Goal: Task Accomplishment & Management: Manage account settings

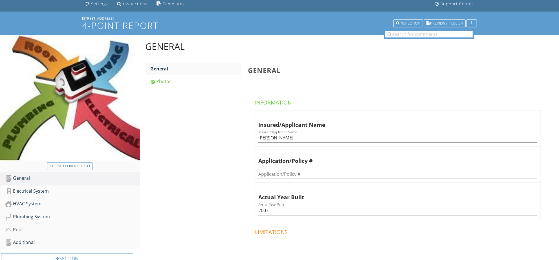
scroll to position [47, 0]
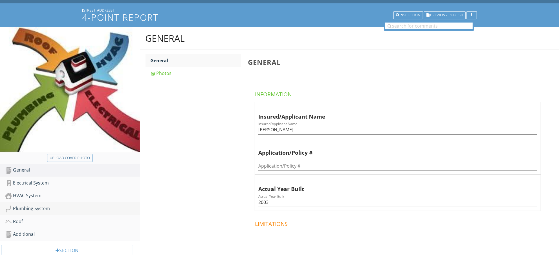
click at [42, 208] on div "Plumbing System" at bounding box center [72, 208] width 135 height 7
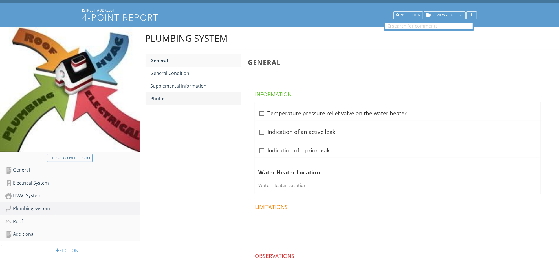
click at [169, 99] on div "Photos" at bounding box center [196, 98] width 91 height 7
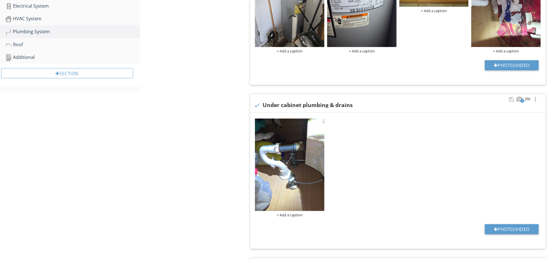
scroll to position [188, 0]
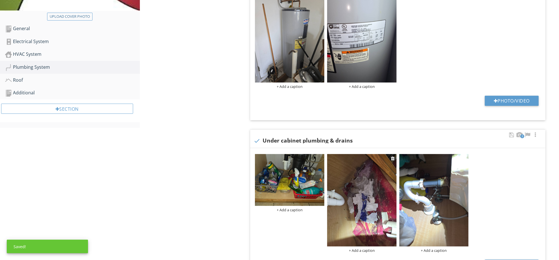
click at [372, 181] on img at bounding box center [361, 200] width 69 height 93
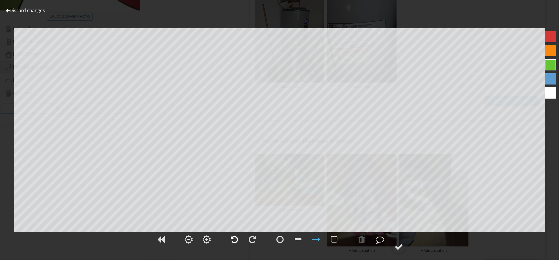
click at [238, 241] on div at bounding box center [234, 240] width 7 height 8
click at [231, 238] on div at bounding box center [234, 240] width 7 height 8
click at [231, 237] on div at bounding box center [234, 240] width 7 height 8
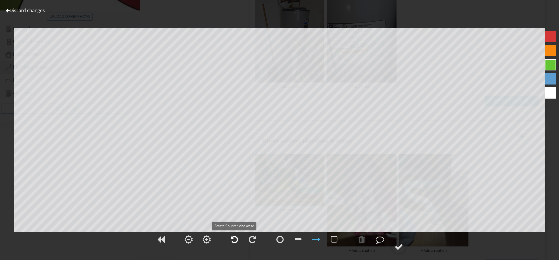
click at [234, 237] on div at bounding box center [234, 240] width 7 height 8
click at [231, 238] on div at bounding box center [234, 240] width 7 height 8
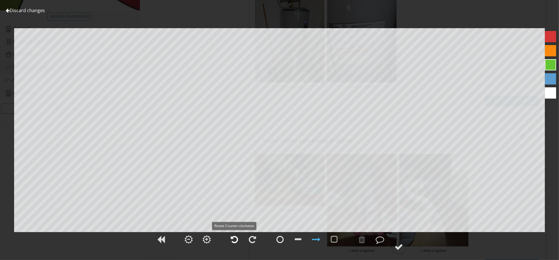
click at [231, 238] on div at bounding box center [234, 240] width 7 height 8
click at [403, 250] on div at bounding box center [399, 247] width 8 height 8
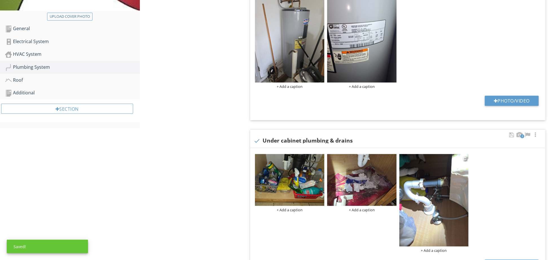
click at [439, 216] on img at bounding box center [433, 200] width 69 height 93
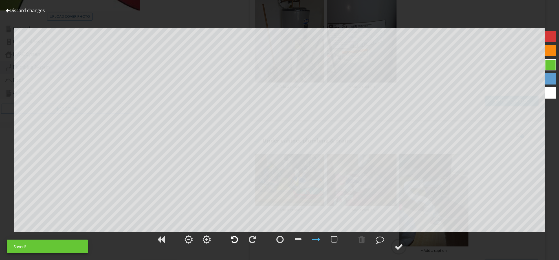
click at [239, 244] on div at bounding box center [234, 240] width 14 height 14
click at [401, 251] on div at bounding box center [399, 247] width 8 height 8
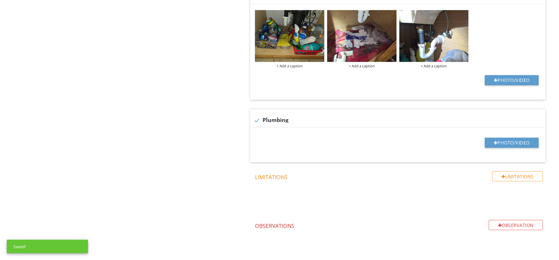
scroll to position [348, 0]
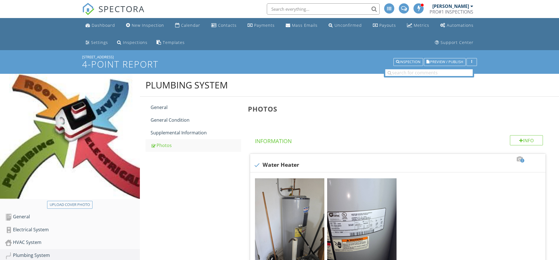
scroll to position [442, 0]
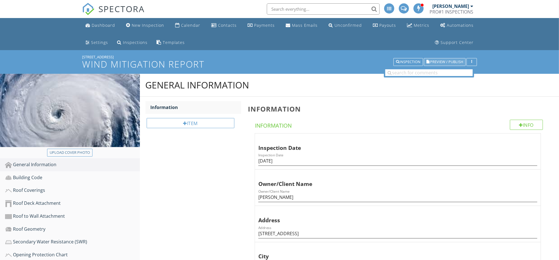
click at [443, 62] on span "Preview / Publish" at bounding box center [446, 62] width 33 height 4
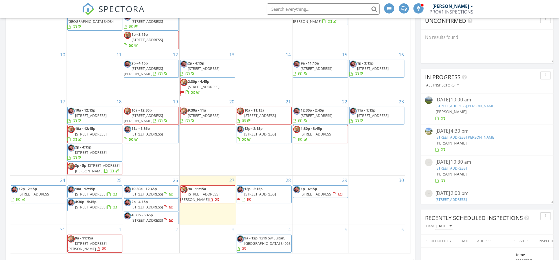
scroll to position [141, 0]
click at [276, 191] on span "4800 SE Federal Hwy 165, Stuart 34997" at bounding box center [261, 193] width 32 height 5
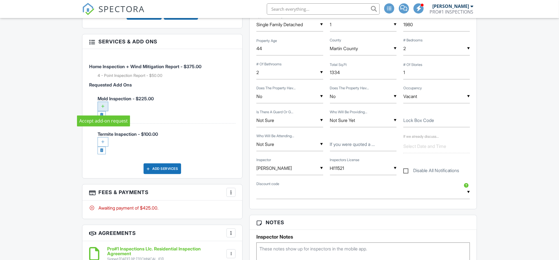
click at [102, 104] on div at bounding box center [103, 107] width 11 height 10
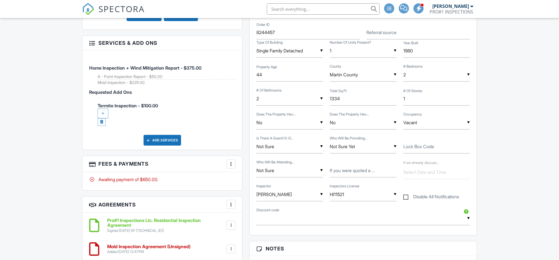
scroll to position [420, 0]
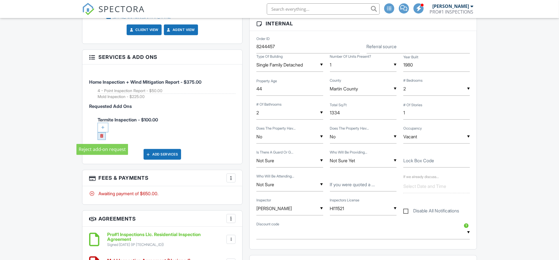
click at [101, 139] on link at bounding box center [102, 137] width 8 height 8
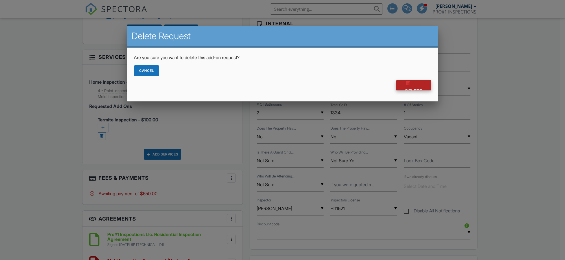
click at [409, 85] on div at bounding box center [408, 83] width 6 height 6
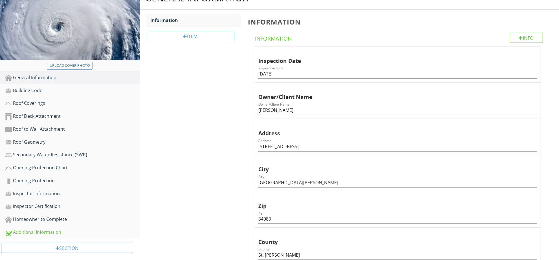
scroll to position [94, 0]
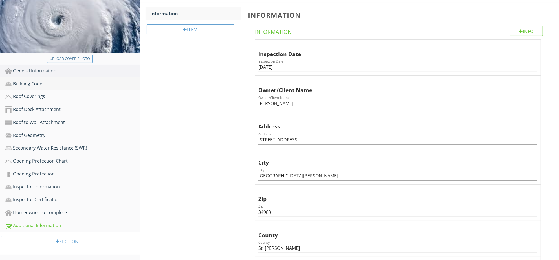
click at [59, 88] on link "Building Code" at bounding box center [72, 84] width 135 height 13
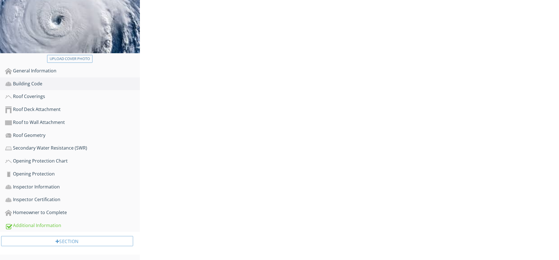
scroll to position [93, 0]
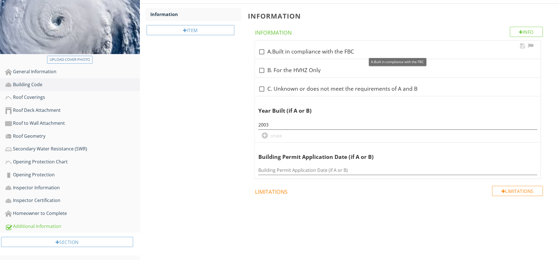
click at [302, 47] on div "check_box_outline_blank A.Built in compliance with the FBC" at bounding box center [397, 51] width 279 height 8
checkbox input "true"
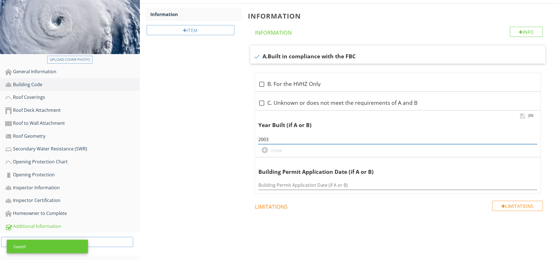
click at [284, 138] on input "2003" at bounding box center [397, 139] width 279 height 9
paste input "10/30/2002"
type input "10/30/2002"
click at [50, 91] on link "Roof Coverings" at bounding box center [72, 97] width 135 height 13
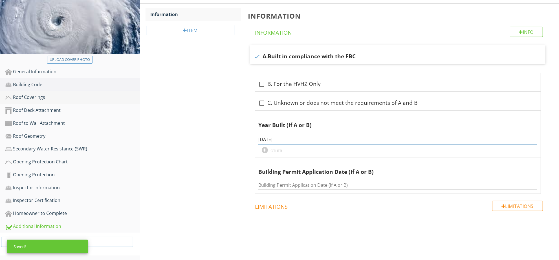
click at [50, 92] on link "Roof Coverings" at bounding box center [72, 97] width 135 height 13
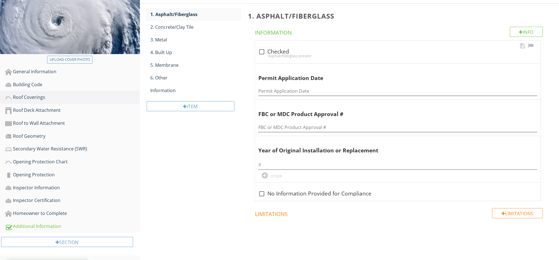
click at [287, 56] on div "Asphalt/fiberglass present" at bounding box center [397, 56] width 279 height 5
checkbox input "true"
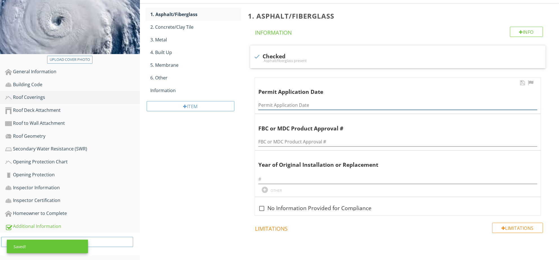
click at [283, 106] on input "Permit Application Date" at bounding box center [397, 105] width 279 height 9
paste input "10/30/2002"
type input "10/30/2002"
click at [290, 174] on div at bounding box center [397, 178] width 279 height 13
click at [289, 175] on input "text" at bounding box center [397, 179] width 279 height 9
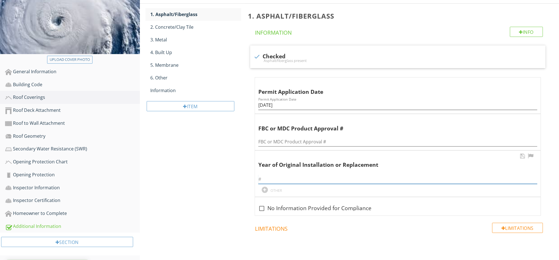
paste input "10/30/2002"
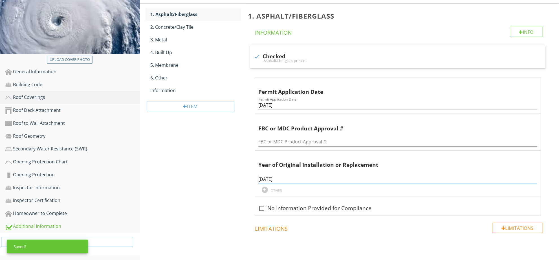
drag, startPoint x: 272, startPoint y: 180, endPoint x: 221, endPoint y: 179, distance: 50.5
click at [225, 177] on div "Roof Coverings 1. Asphalt/Fiberglass 2. Concrete/Clay Tile 3. Metal 4. Built Up…" at bounding box center [350, 130] width 420 height 298
type input "2002"
click at [196, 193] on div "Roof Coverings 1. Asphalt/Fiberglass 2. Concrete/Clay Tile 3. Metal 4. Built Up…" at bounding box center [350, 130] width 420 height 298
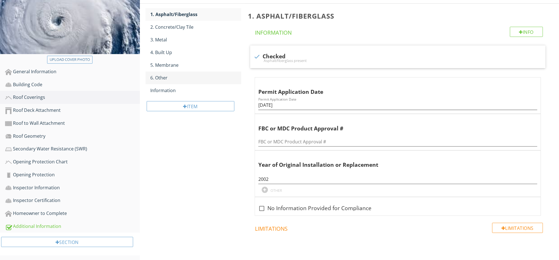
click at [185, 82] on link "6. Other" at bounding box center [196, 78] width 91 height 12
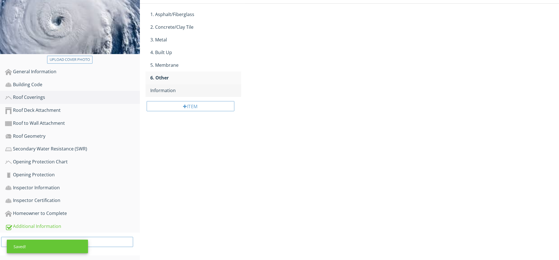
click at [183, 93] on div "Information" at bounding box center [196, 90] width 91 height 7
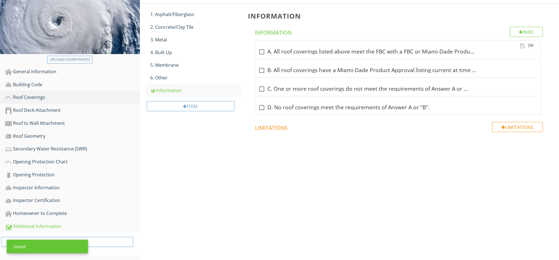
click at [305, 51] on div "check_box_outline_blank A. All roof coverings listed above meet the FBC with a …" at bounding box center [397, 52] width 279 height 7
checkbox input "true"
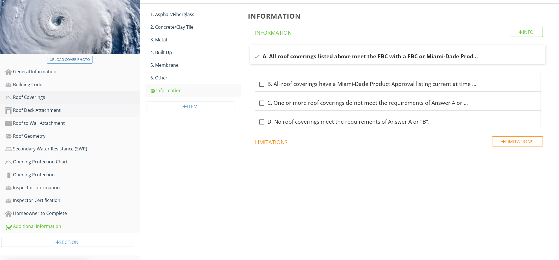
click at [65, 111] on div "Roof Deck Attachment" at bounding box center [72, 110] width 135 height 7
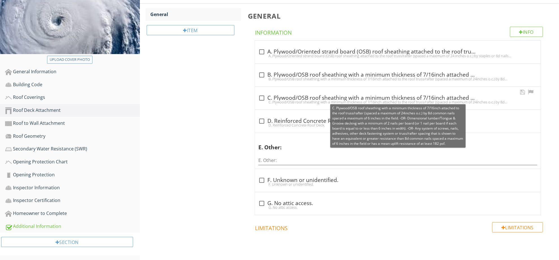
click at [281, 97] on div "check_box_outline_blank C. Plywood/OSB roof sheathing with a minimum thickness …" at bounding box center [397, 98] width 279 height 7
checkbox input "true"
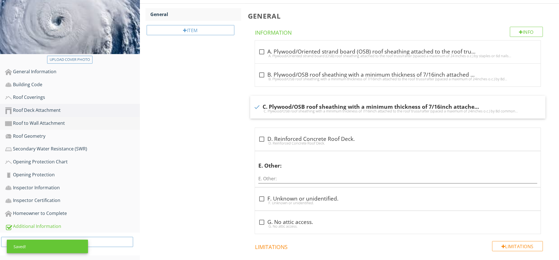
click at [94, 127] on link "Roof to Wall Attachment" at bounding box center [72, 123] width 135 height 13
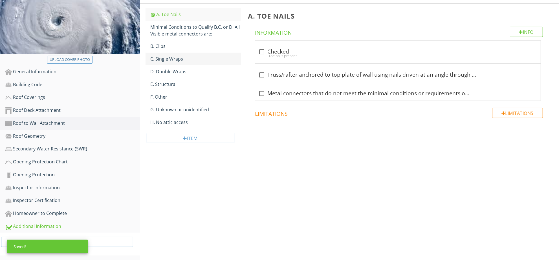
click at [152, 58] on div "C. Single Wraps" at bounding box center [196, 59] width 91 height 7
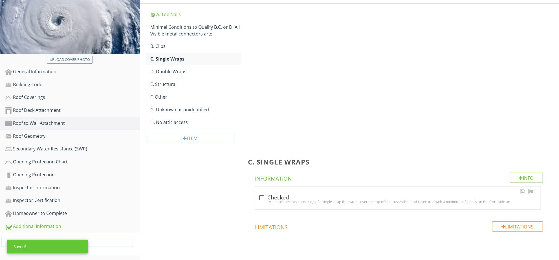
click at [298, 200] on div "Metal connectors consisting of a single strap that wraps over the top of the tr…" at bounding box center [397, 202] width 279 height 5
checkbox input "true"
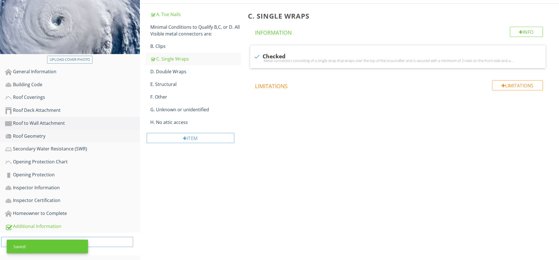
click at [55, 140] on link "Roof Geometry" at bounding box center [72, 136] width 135 height 13
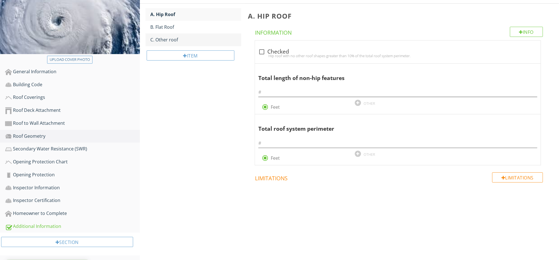
click at [199, 39] on div "C. Other roof" at bounding box center [196, 39] width 91 height 7
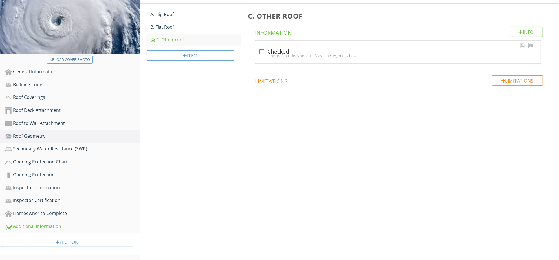
click at [297, 50] on div "check_box_outline_blank Checked" at bounding box center [397, 52] width 279 height 7
checkbox input "true"
click at [65, 153] on link "Secondary Water Resistance (SWR)" at bounding box center [72, 149] width 135 height 13
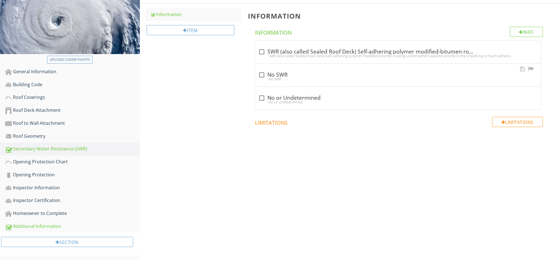
click at [341, 77] on div "No SWR." at bounding box center [397, 79] width 279 height 5
checkbox input "true"
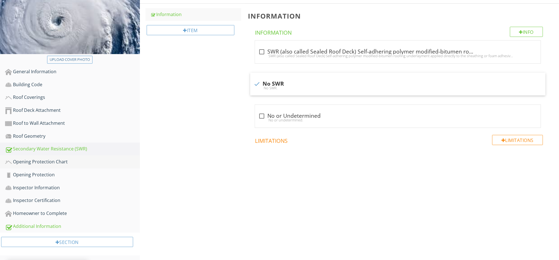
click at [70, 167] on link "Opening Protection Chart" at bounding box center [72, 162] width 135 height 13
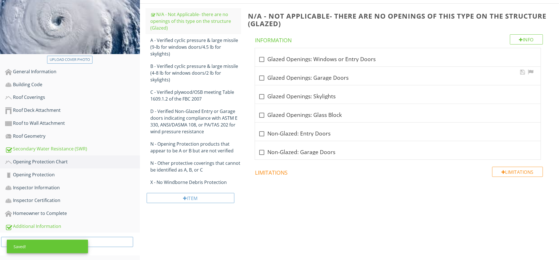
click at [334, 79] on div "check_box_outline_blank Glazed Openings: Garage Doors" at bounding box center [397, 78] width 279 height 7
checkbox input "true"
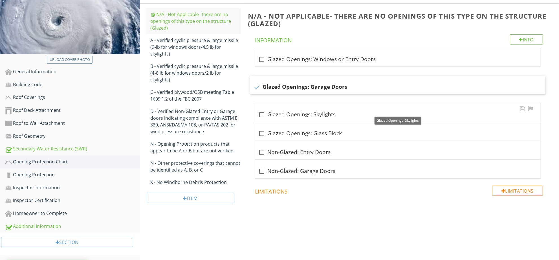
click at [328, 117] on div "check_box_outline_blank Glazed Openings: Skylights" at bounding box center [397, 114] width 279 height 7
checkbox input "true"
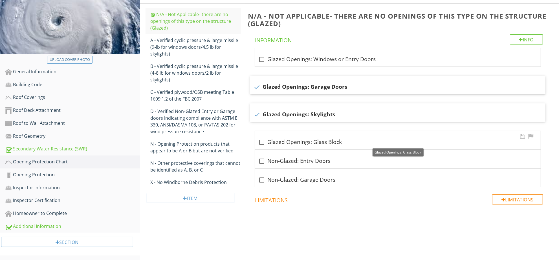
click at [338, 140] on div "check_box_outline_blank Glazed Openings: Glass Block" at bounding box center [397, 142] width 279 height 7
checkbox input "true"
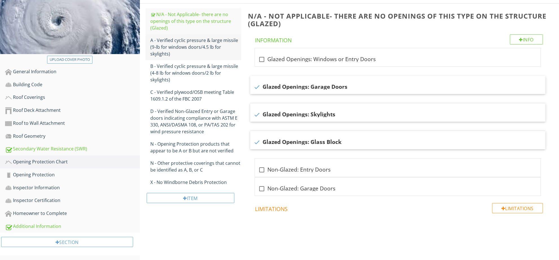
click at [194, 43] on div "A - Verified cyclic pressure & large missile (9‐lb for windows doors/4.5 lb for…" at bounding box center [196, 47] width 91 height 20
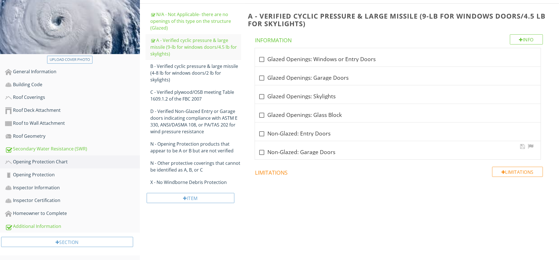
click at [309, 154] on div "check_box_outline_blank Non-Glazed: Garage Doors" at bounding box center [397, 152] width 279 height 7
checkbox input "true"
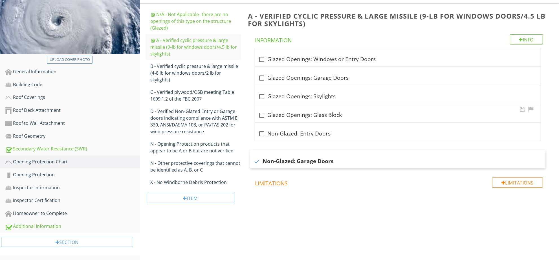
drag, startPoint x: 318, startPoint y: 134, endPoint x: 324, endPoint y: 113, distance: 22.3
click at [317, 134] on div "check_box_outline_blank Non-Glazed: Entry Doors" at bounding box center [397, 134] width 279 height 7
checkbox input "true"
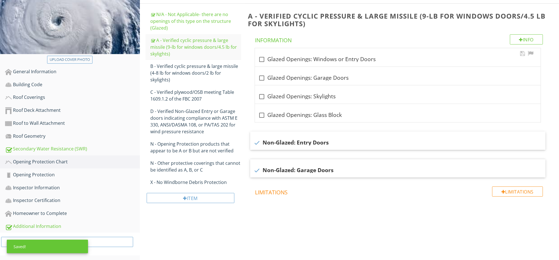
click at [329, 56] on div "check_box_outline_blank Glazed Openings: Windows or Entry Doors" at bounding box center [397, 59] width 279 height 8
checkbox input "true"
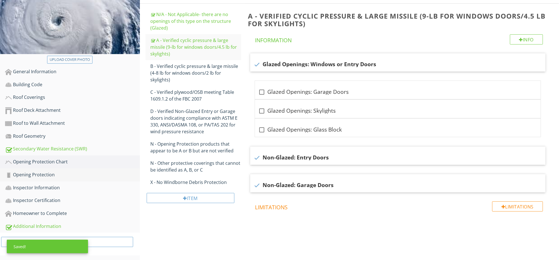
click at [65, 172] on div "Opening Protection" at bounding box center [72, 175] width 135 height 7
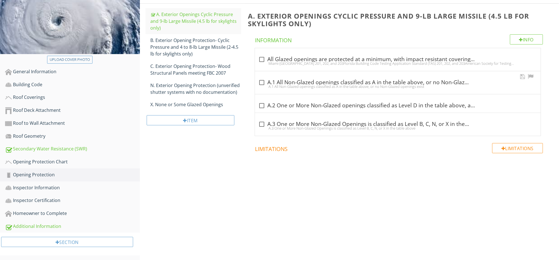
click at [287, 83] on div "check_box_outline_blank A.1 All Non-Glazed openings classified as A in the tabl…" at bounding box center [397, 82] width 279 height 7
checkbox input "true"
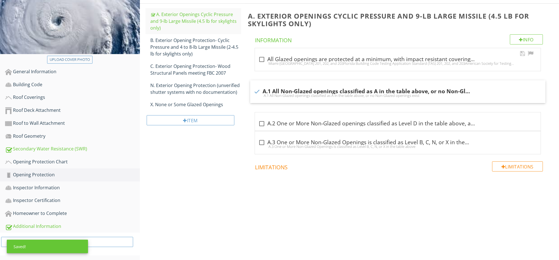
click at [289, 67] on div "check_box_outline_blank All Glazed openings are protected at a minimum, with im…" at bounding box center [397, 61] width 279 height 12
checkbox input "true"
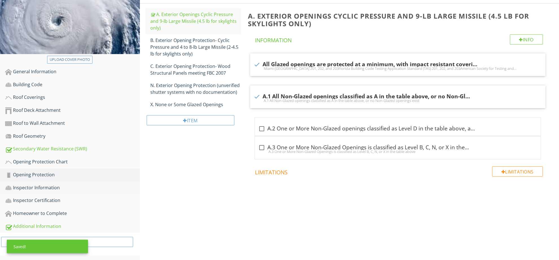
click at [93, 191] on link "Inspector Information" at bounding box center [72, 188] width 135 height 13
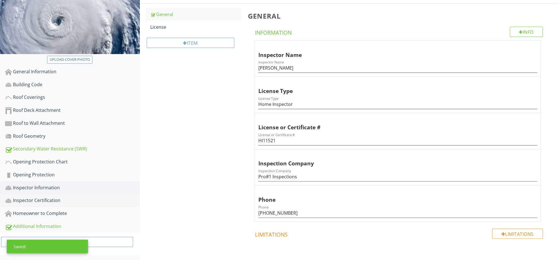
click at [85, 200] on div "Inspector Certification" at bounding box center [72, 200] width 135 height 7
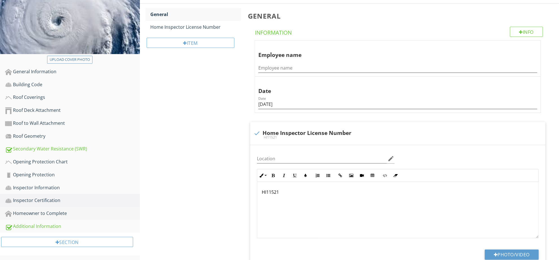
click at [87, 210] on div "Homeowner to Complete" at bounding box center [72, 213] width 135 height 7
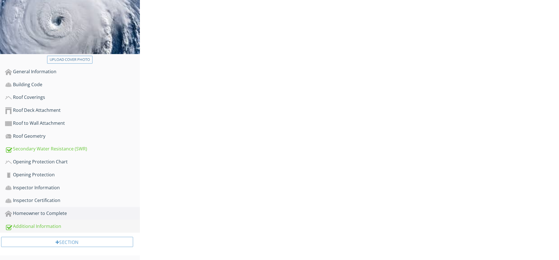
drag, startPoint x: 87, startPoint y: 225, endPoint x: 161, endPoint y: 221, distance: 73.8
click at [87, 225] on div "Additional Information" at bounding box center [72, 226] width 135 height 7
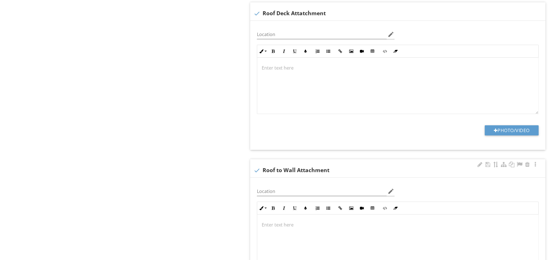
scroll to position [375, 0]
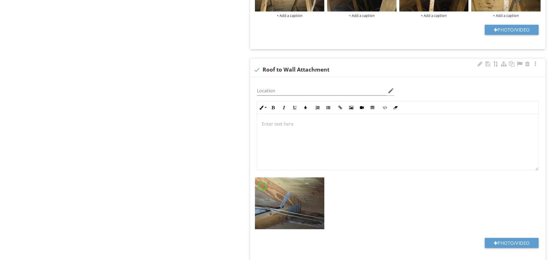
scroll to position [519, 0]
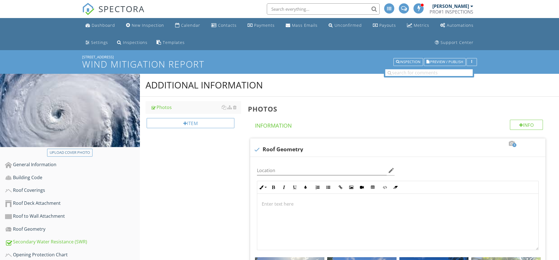
scroll to position [798, 0]
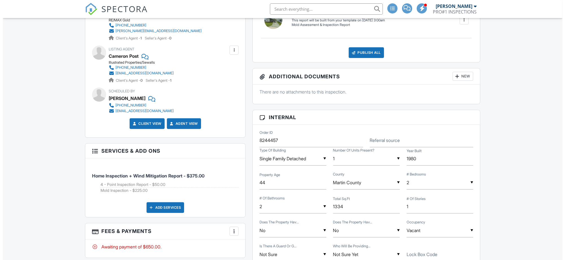
scroll to position [420, 0]
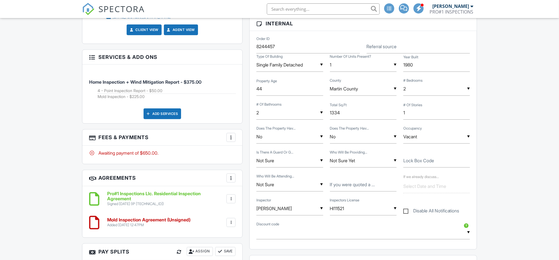
click at [170, 112] on div "Add Services" at bounding box center [163, 114] width 38 height 11
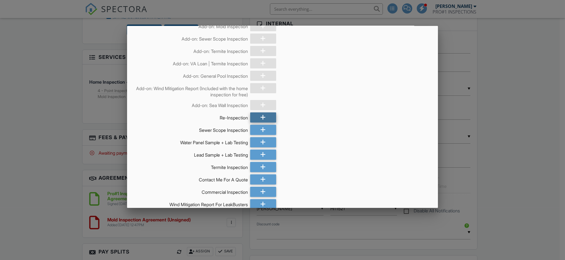
scroll to position [934, 0]
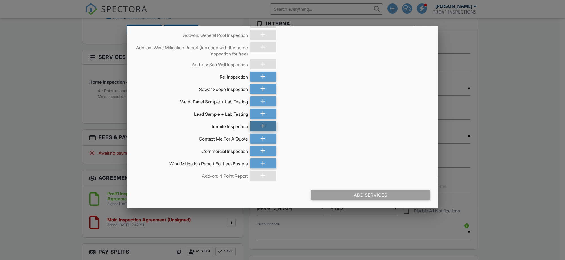
click at [265, 124] on div at bounding box center [263, 126] width 26 height 10
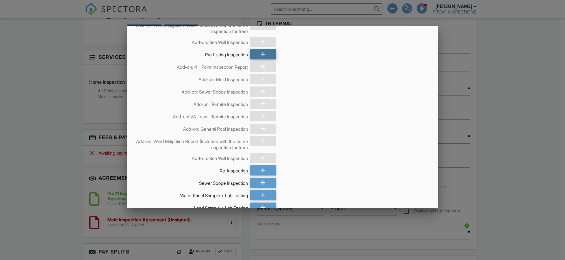
scroll to position [940, 0]
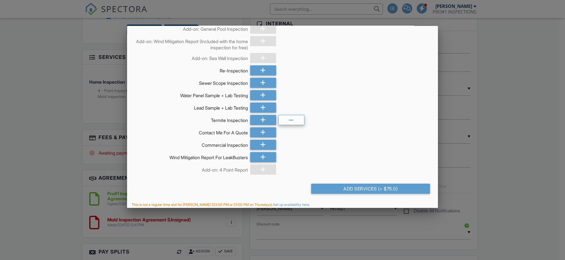
click at [289, 118] on icon at bounding box center [290, 120] width 5 height 10
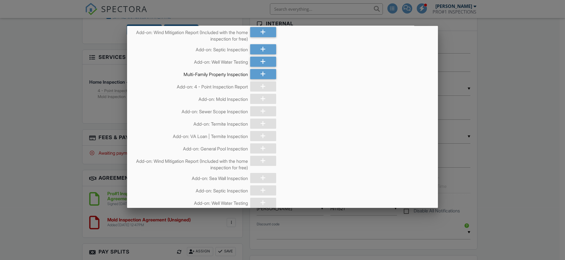
scroll to position [0, 0]
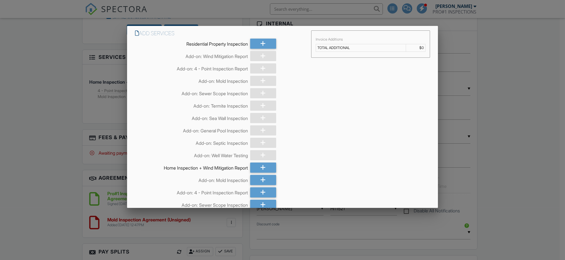
click at [258, 107] on div at bounding box center [263, 106] width 26 height 10
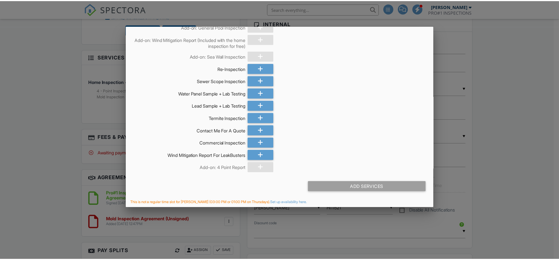
scroll to position [943, 0]
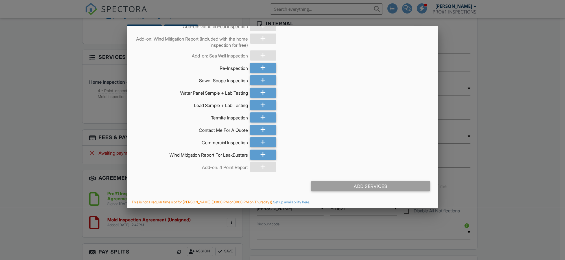
click at [511, 162] on div at bounding box center [282, 135] width 565 height 326
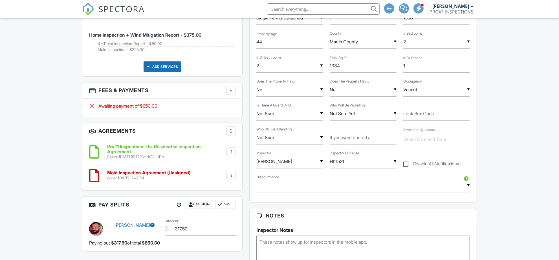
scroll to position [420, 0]
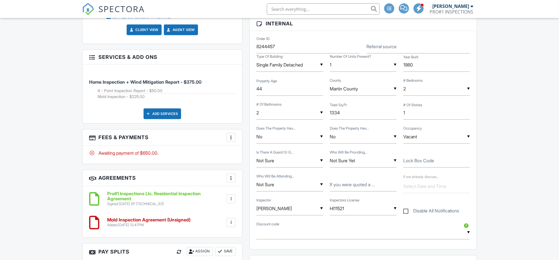
click at [163, 117] on div "Add Services" at bounding box center [163, 114] width 38 height 11
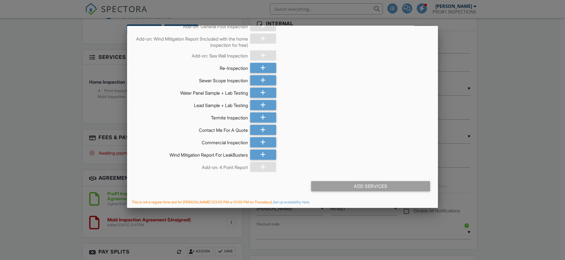
click at [51, 95] on div at bounding box center [282, 135] width 565 height 326
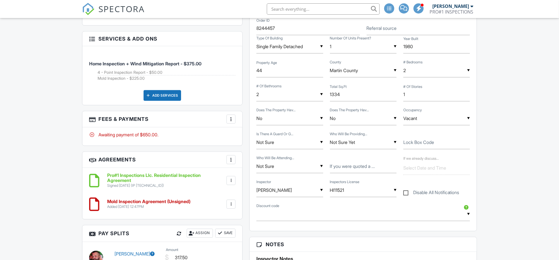
scroll to position [423, 0]
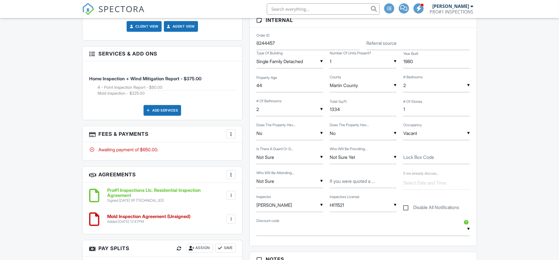
click at [99, 54] on h3 "Services & Add ons" at bounding box center [162, 54] width 160 height 15
click at [89, 54] on div at bounding box center [92, 53] width 6 height 6
click at [128, 53] on h3 "Services & Add ons" at bounding box center [162, 54] width 160 height 15
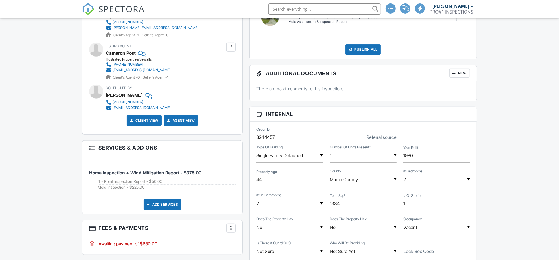
click at [91, 150] on div at bounding box center [92, 148] width 6 height 6
click at [92, 149] on div at bounding box center [92, 148] width 6 height 6
click at [149, 178] on li "Home Inspection + Wind Mitigation Report - $375.00 4 - Point Inspection Report …" at bounding box center [162, 177] width 146 height 35
click at [157, 167] on span "Home Inspection + Wind Mitigation Report - $375.00" at bounding box center [162, 170] width 146 height 12
click at [160, 205] on div "Add Services" at bounding box center [163, 204] width 38 height 11
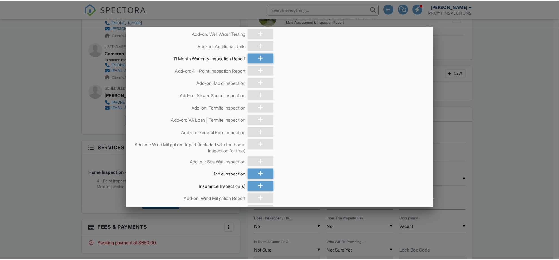
scroll to position [423, 0]
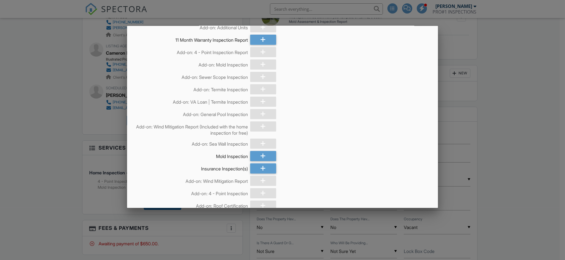
click at [522, 163] on div at bounding box center [282, 135] width 565 height 326
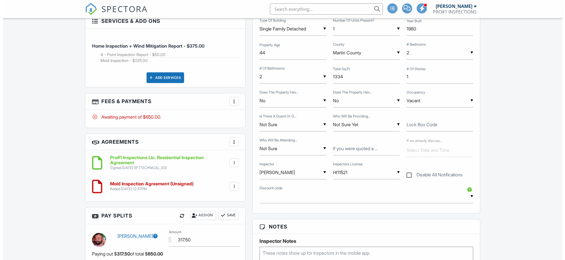
scroll to position [517, 0]
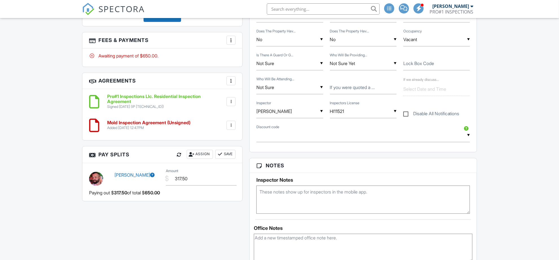
click at [232, 42] on div at bounding box center [231, 41] width 6 height 6
click at [261, 59] on li "Edit Fees & Payments" at bounding box center [259, 57] width 59 height 14
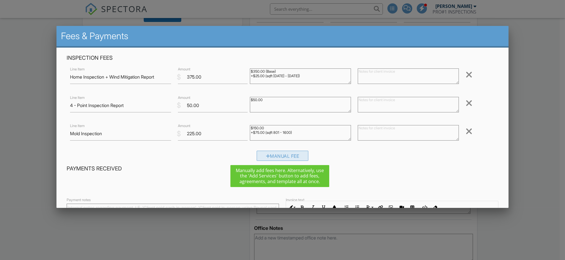
click at [295, 155] on div "Manual Fee" at bounding box center [282, 156] width 52 height 10
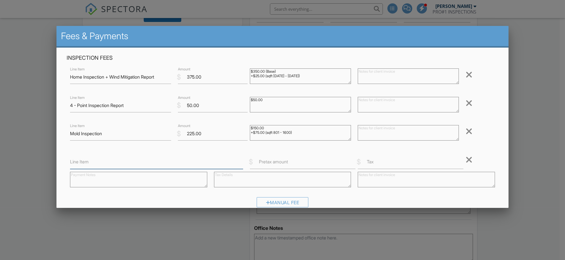
click at [158, 162] on input "Line Item" at bounding box center [156, 162] width 173 height 14
type input "Termite Inspection"
click at [210, 169] on div at bounding box center [282, 180] width 144 height 23
click at [216, 161] on input "Termite Inspection" at bounding box center [156, 162] width 173 height 14
click at [265, 161] on label "Pretax amount" at bounding box center [273, 162] width 29 height 6
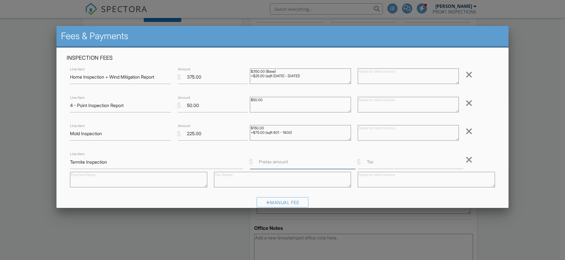
click at [265, 161] on input "Pretax amount" at bounding box center [303, 162] width 106 height 14
type input "100.00"
drag, startPoint x: 278, startPoint y: 162, endPoint x: 232, endPoint y: 161, distance: 46.0
click at [232, 161] on div "Line Item Termite Inspection $ Pretax amount 100.00 $ Tax Remove" at bounding box center [282, 171] width 431 height 41
click at [248, 183] on textarea at bounding box center [282, 180] width 137 height 16
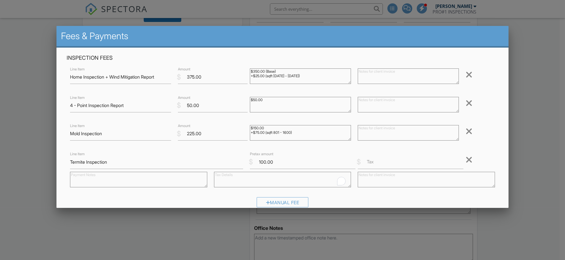
paste textarea "100.00"
type textarea "100.00"
click at [376, 207] on div "Manual Fee" at bounding box center [282, 204] width 431 height 14
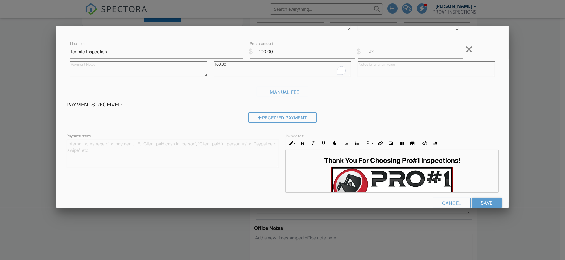
scroll to position [121, 0]
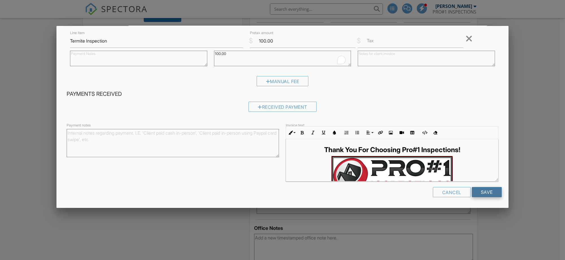
click at [478, 194] on input "Save" at bounding box center [486, 192] width 30 height 10
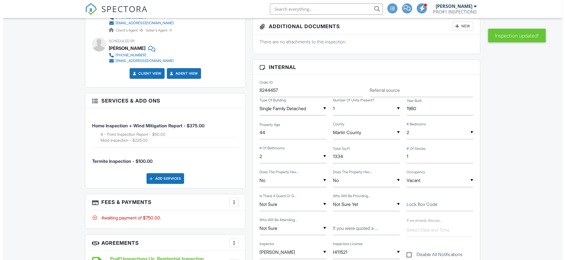
scroll to position [423, 0]
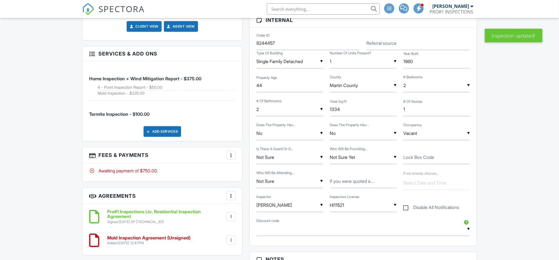
click at [232, 153] on div at bounding box center [231, 156] width 6 height 6
click at [251, 174] on li "Edit Fees & Payments" at bounding box center [259, 173] width 59 height 14
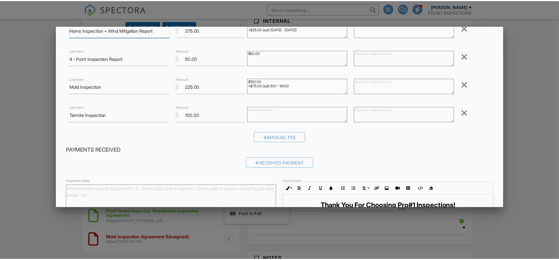
scroll to position [0, 0]
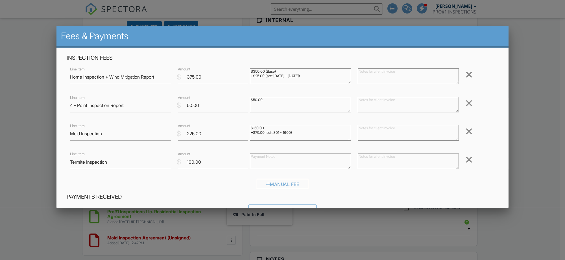
click at [519, 123] on div at bounding box center [282, 135] width 565 height 326
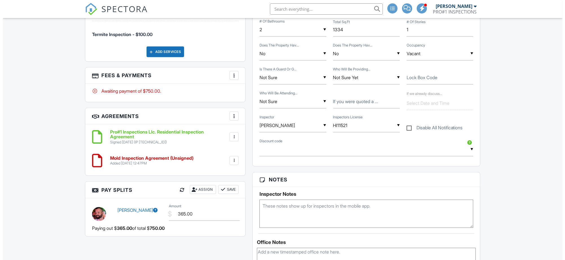
scroll to position [517, 0]
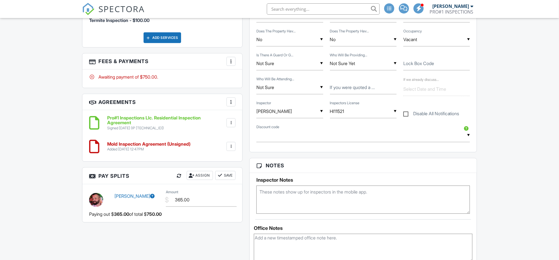
click at [201, 71] on div "Awaiting payment of $750.00." at bounding box center [162, 79] width 160 height 18
click at [149, 77] on div "Awaiting payment of $750.00." at bounding box center [162, 77] width 146 height 6
click at [222, 61] on h3 "Fees & Payments More Edit Fees & Payments Add Services View Invoice Paid In Full" at bounding box center [162, 62] width 160 height 16
click at [232, 66] on h3 "Fees & Payments More Edit Fees & Payments Add Services View Invoice Paid In Full" at bounding box center [162, 62] width 160 height 16
click at [227, 57] on div "More" at bounding box center [231, 61] width 9 height 9
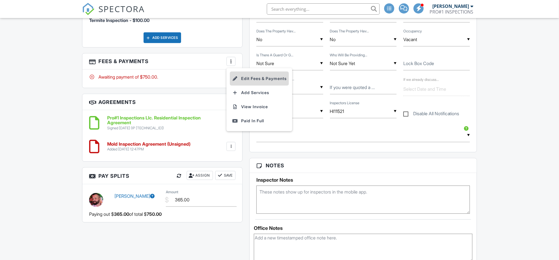
click at [243, 80] on li "Edit Fees & Payments" at bounding box center [259, 79] width 59 height 14
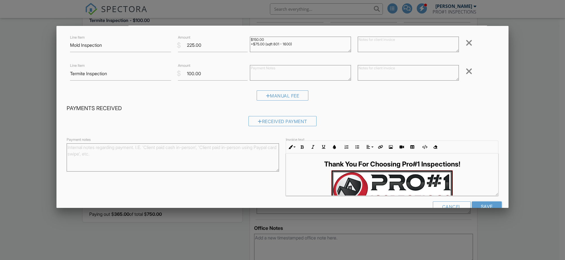
scroll to position [103, 0]
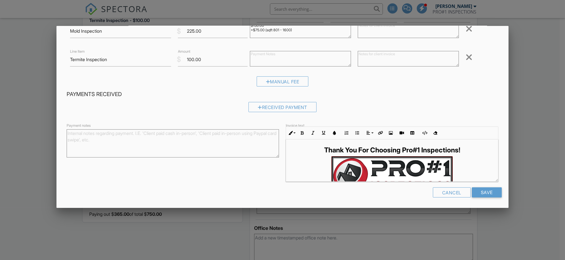
click at [482, 187] on form "Inspection Fees Line Item Home Inspection + Wind Mitigation Report $ Amount 375…" at bounding box center [282, 77] width 438 height 250
click at [484, 192] on input "Save" at bounding box center [486, 193] width 30 height 10
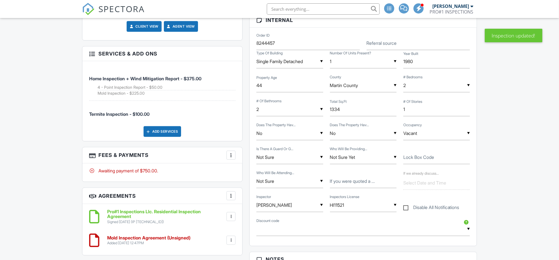
click at [229, 153] on div at bounding box center [231, 156] width 6 height 6
click at [247, 171] on li "Edit Fees & Payments" at bounding box center [259, 173] width 59 height 14
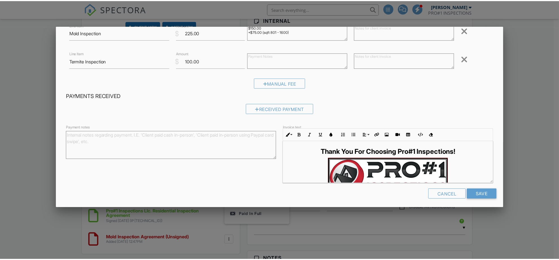
scroll to position [103, 0]
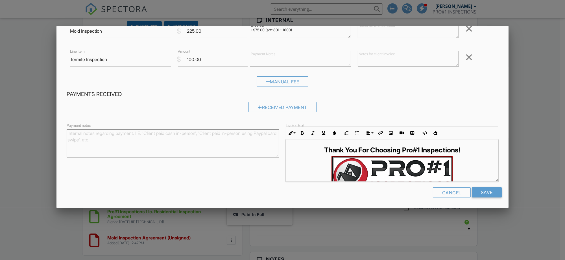
click at [515, 163] on div at bounding box center [282, 135] width 565 height 326
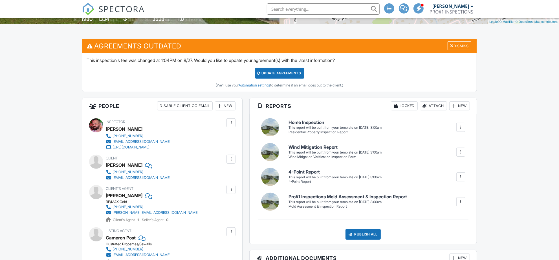
scroll to position [141, 0]
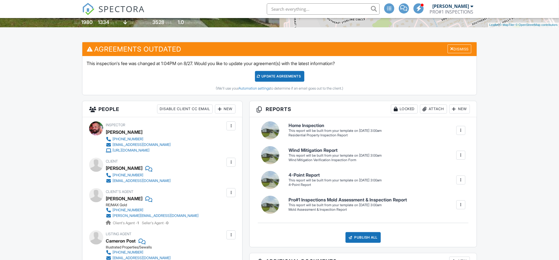
click at [295, 73] on div "Update Agreements" at bounding box center [279, 76] width 49 height 11
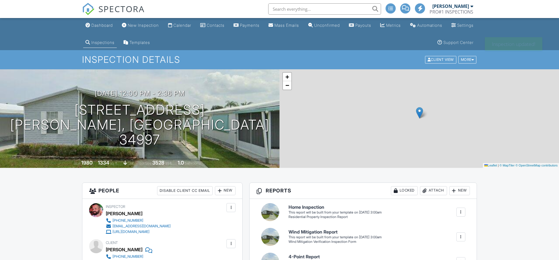
scroll to position [47, 0]
